Goal: Task Accomplishment & Management: Manage account settings

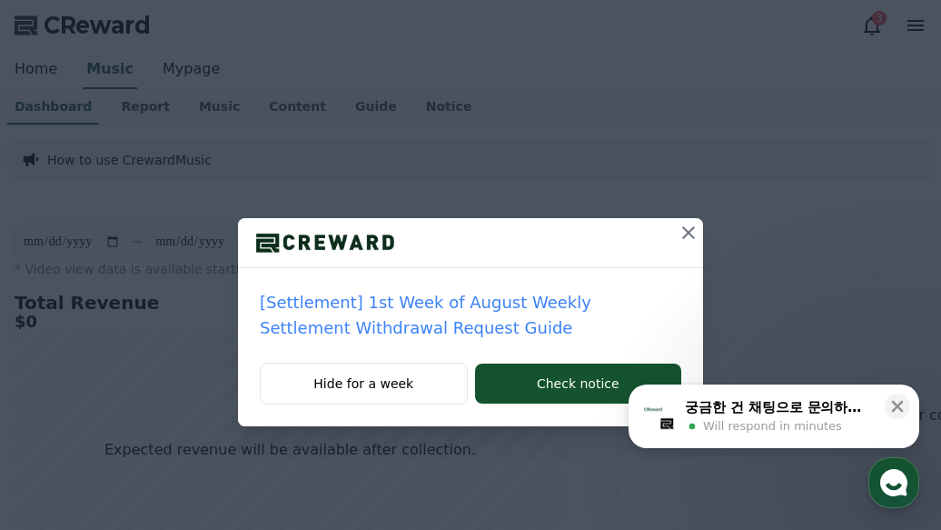
click at [689, 234] on icon at bounding box center [689, 233] width 22 height 22
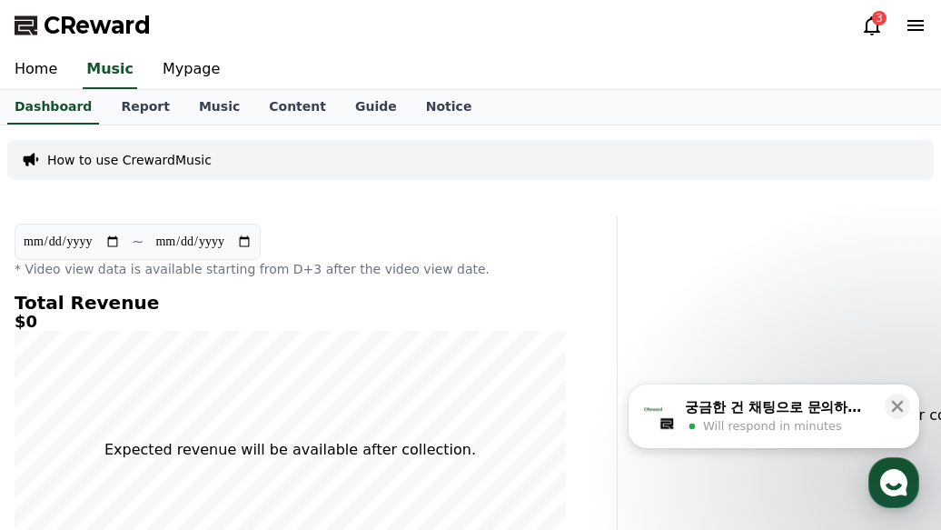
click at [879, 22] on div "3" at bounding box center [879, 18] width 15 height 15
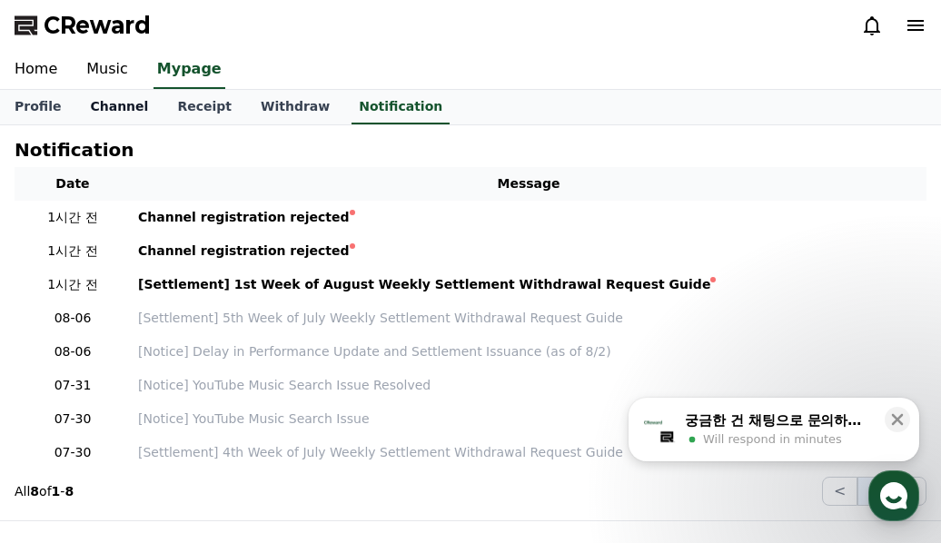
click at [110, 104] on link "Channel" at bounding box center [118, 107] width 87 height 35
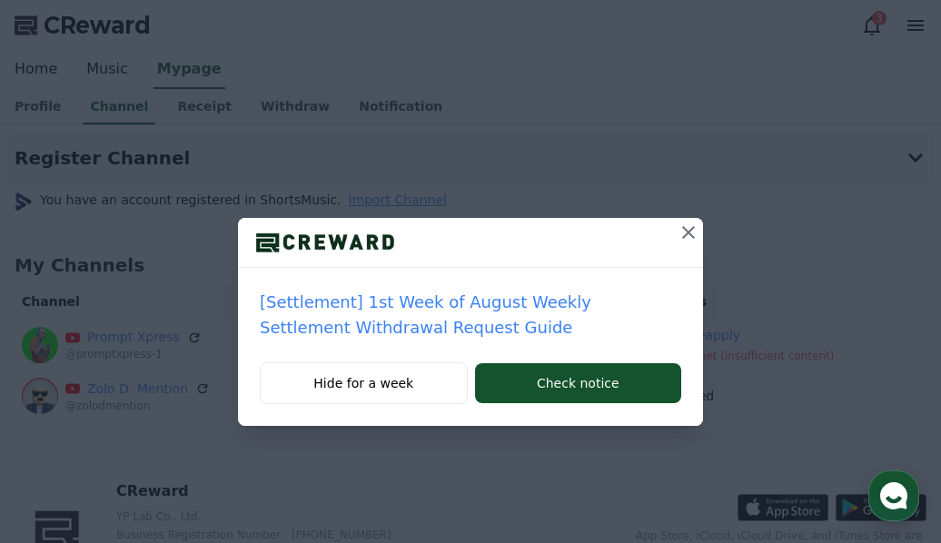
click at [693, 234] on icon at bounding box center [689, 233] width 22 height 22
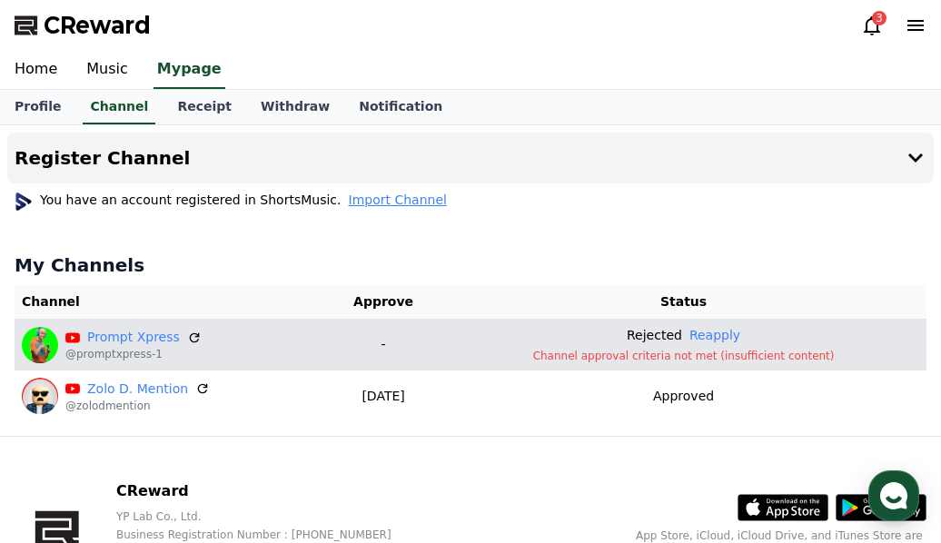
click at [673, 355] on p "Channel approval criteria not met (insufficient content)" at bounding box center [684, 356] width 472 height 15
click at [803, 356] on p "Channel approval criteria not met (insufficient content)" at bounding box center [684, 356] width 472 height 15
click at [763, 356] on p "Channel approval criteria not met (insufficient content)" at bounding box center [684, 356] width 472 height 15
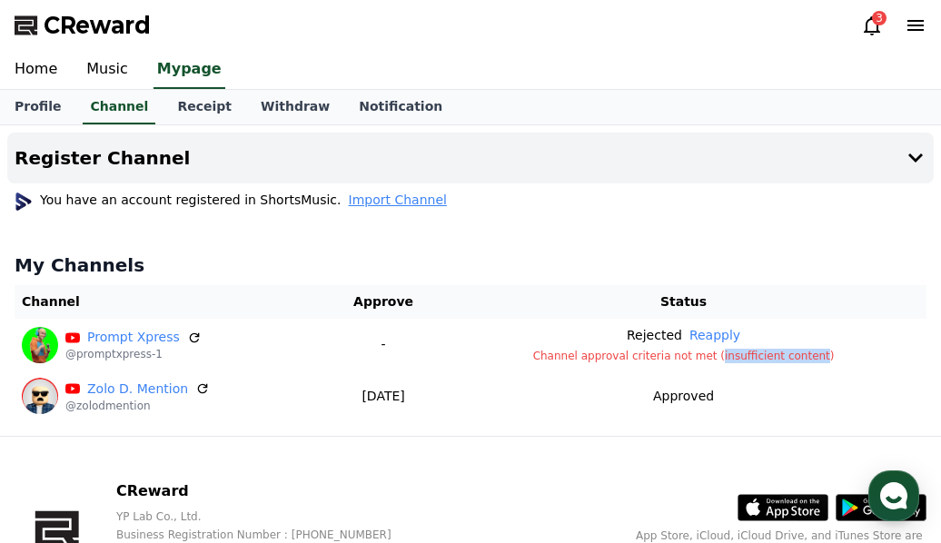
copy p "insufficient content"
